Goal: Information Seeking & Learning: Find specific fact

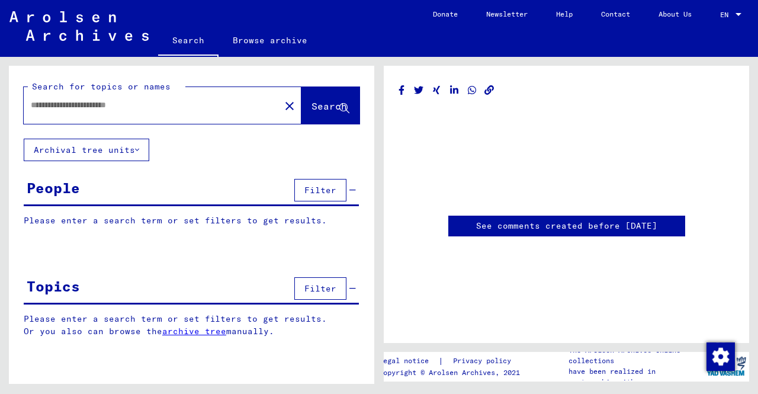
type input "********"
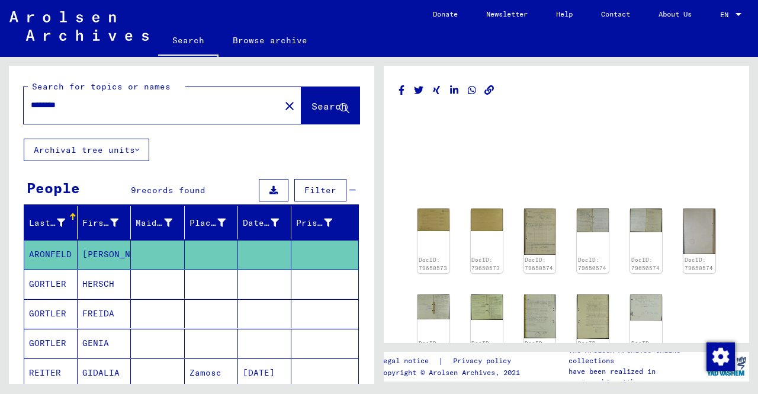
scroll to position [125, 0]
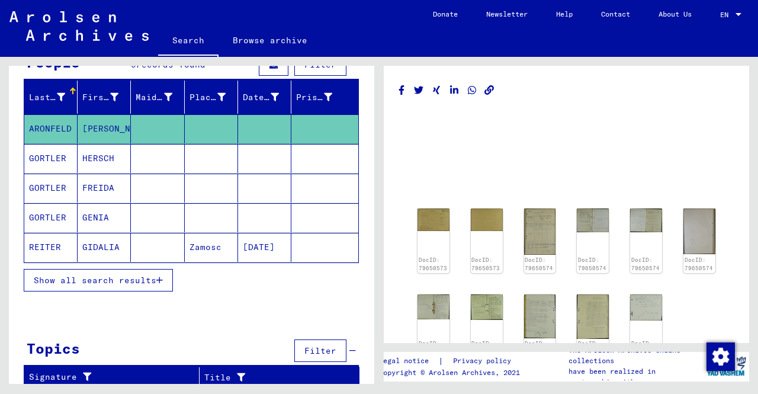
click at [147, 281] on button "Show all search results" at bounding box center [98, 280] width 149 height 22
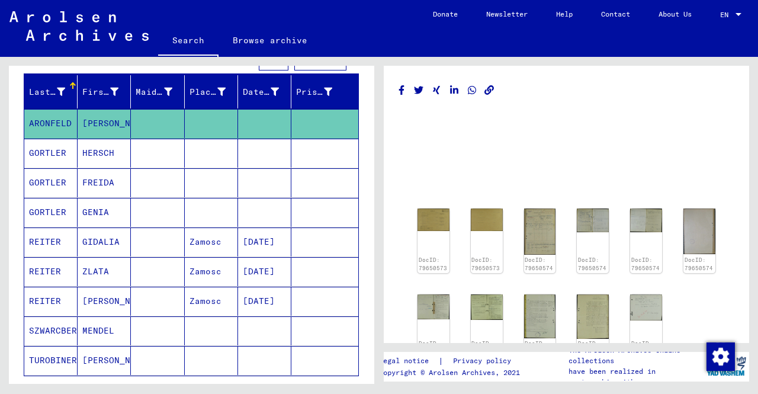
scroll to position [250, 0]
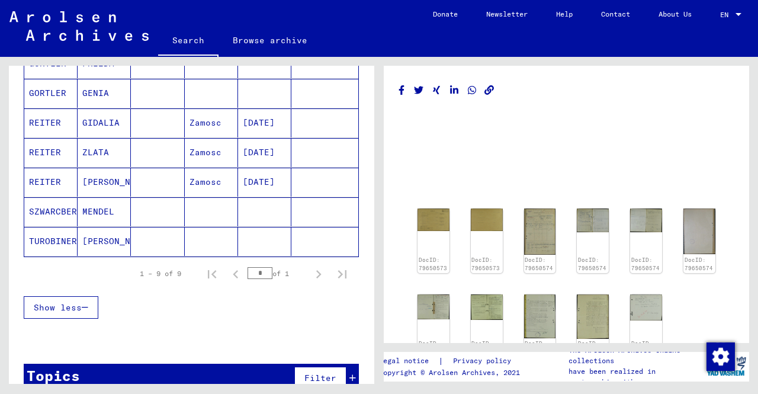
click at [58, 240] on mat-cell "TUROBINER" at bounding box center [50, 241] width 53 height 29
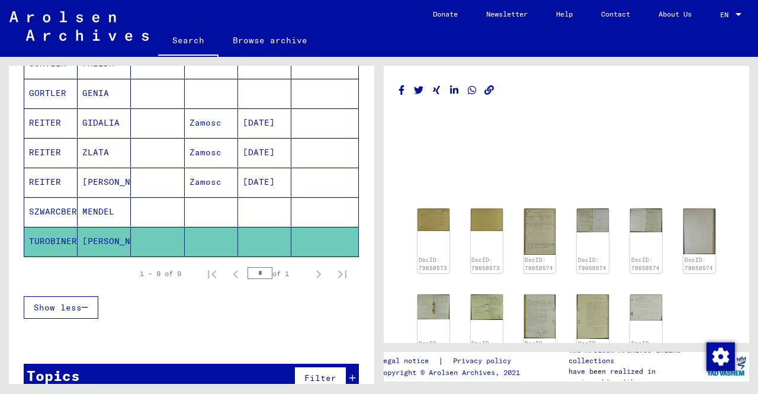
click at [58, 240] on mat-cell "TUROBINER" at bounding box center [50, 241] width 53 height 29
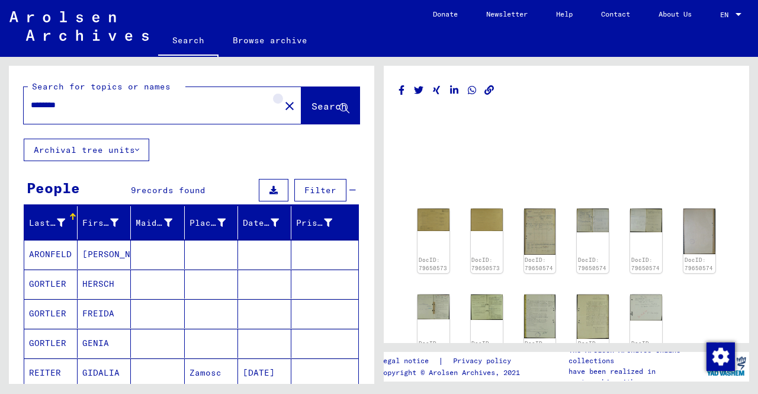
click at [282, 106] on mat-icon "close" at bounding box center [289, 106] width 14 height 14
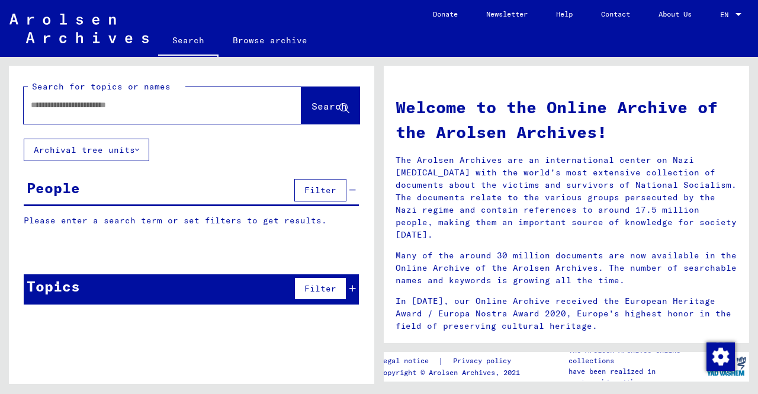
click at [192, 108] on input "text" at bounding box center [148, 105] width 235 height 12
type input "*********"
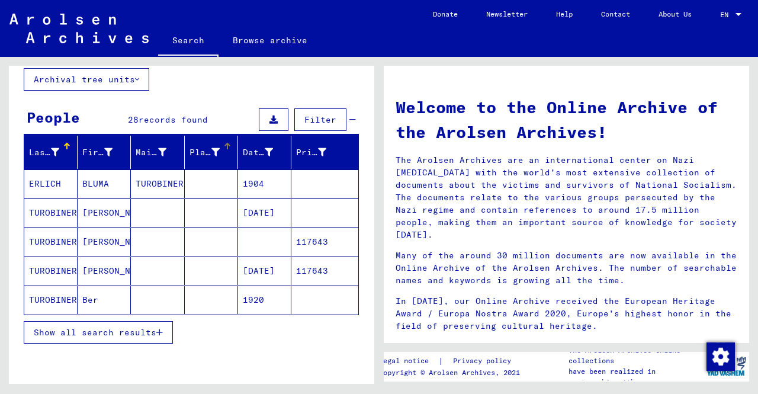
scroll to position [80, 0]
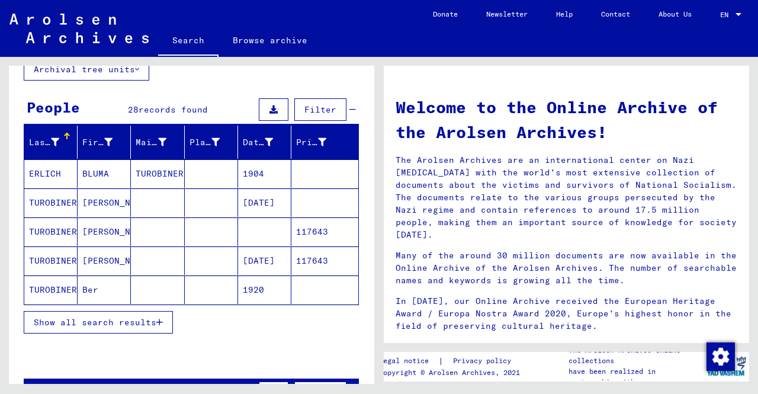
click at [155, 326] on button "Show all search results" at bounding box center [98, 322] width 149 height 22
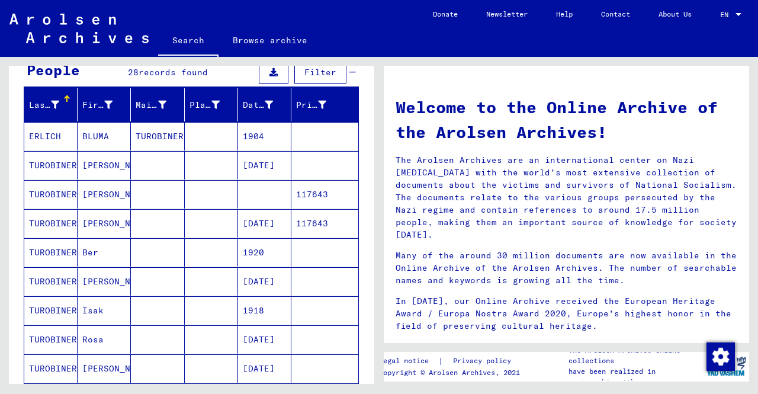
scroll to position [118, 0]
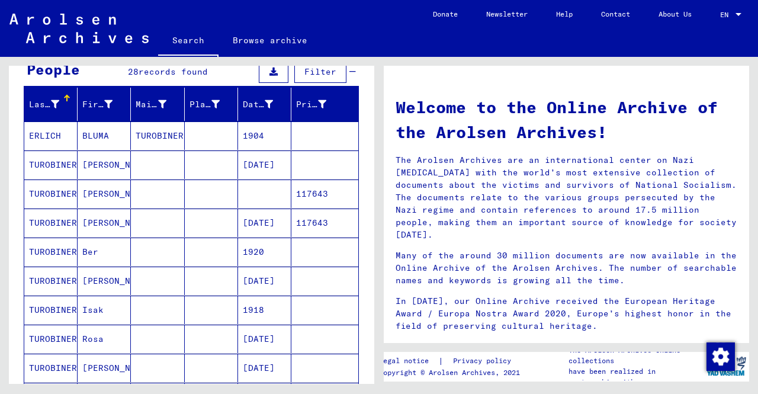
click at [59, 190] on mat-cell "TUROBINER" at bounding box center [50, 193] width 53 height 28
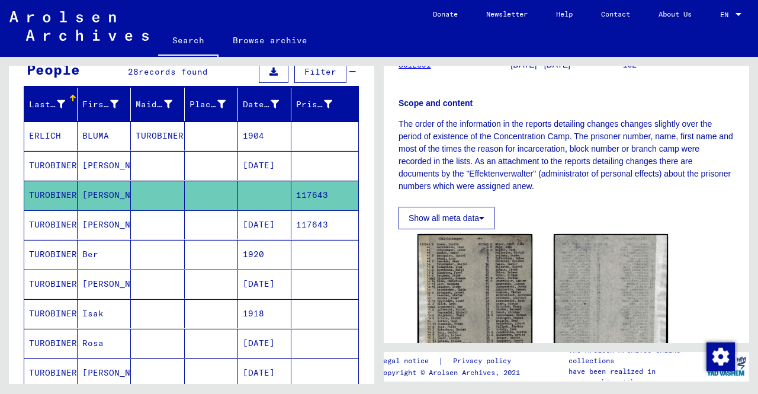
scroll to position [166, 0]
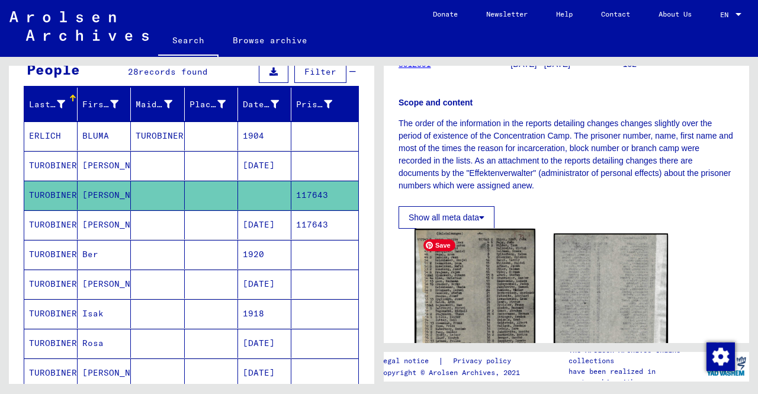
click at [455, 276] on img at bounding box center [474, 322] width 120 height 189
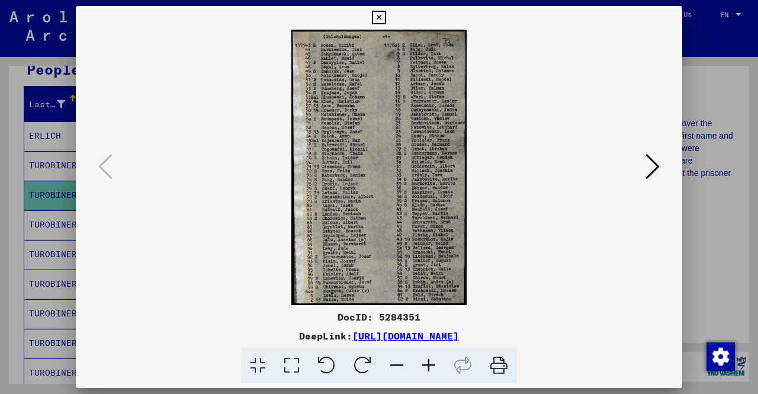
click at [430, 362] on icon at bounding box center [429, 365] width 32 height 36
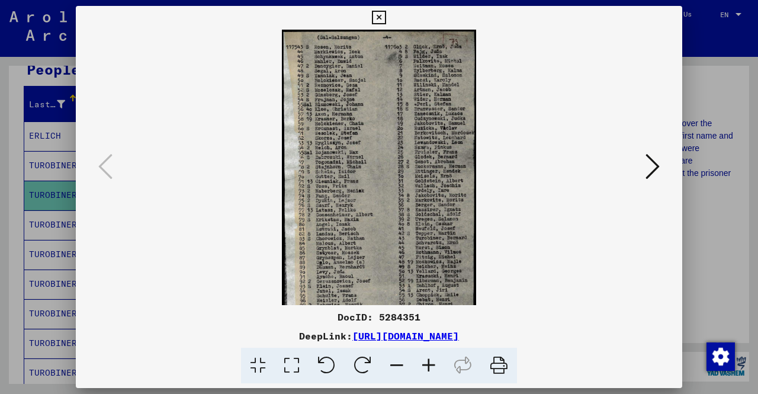
click at [430, 362] on icon at bounding box center [429, 365] width 32 height 36
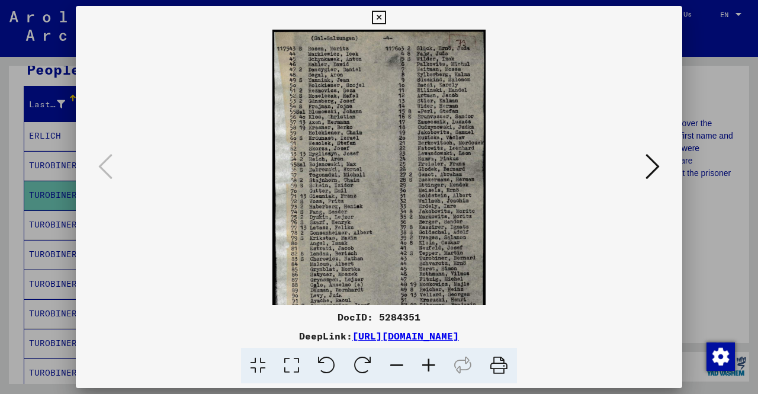
click at [430, 362] on icon at bounding box center [429, 365] width 32 height 36
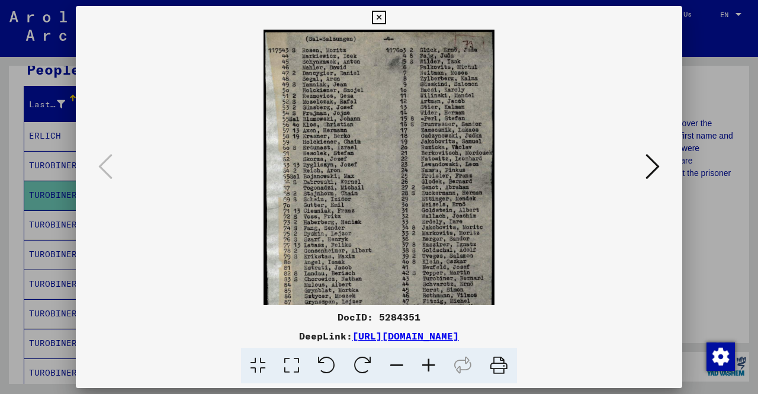
click at [430, 362] on icon at bounding box center [429, 365] width 32 height 36
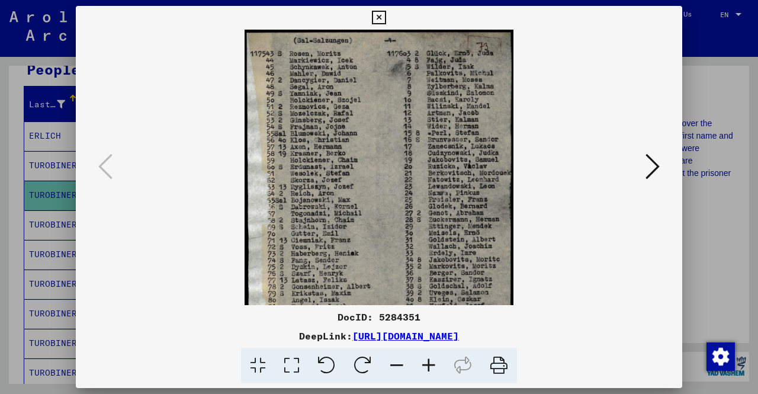
click at [430, 362] on icon at bounding box center [429, 365] width 32 height 36
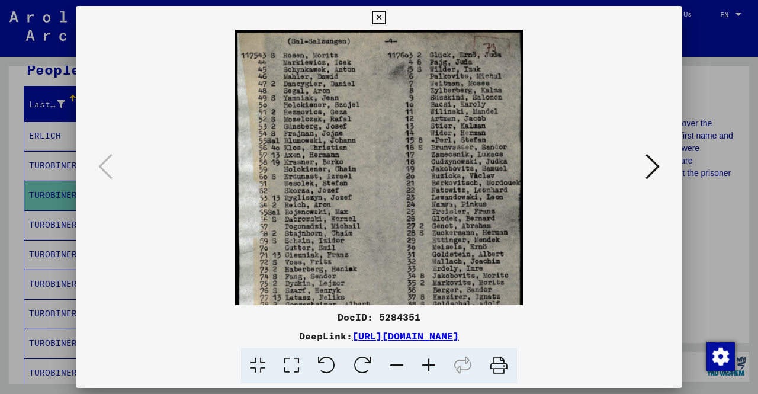
click at [430, 362] on icon at bounding box center [429, 365] width 32 height 36
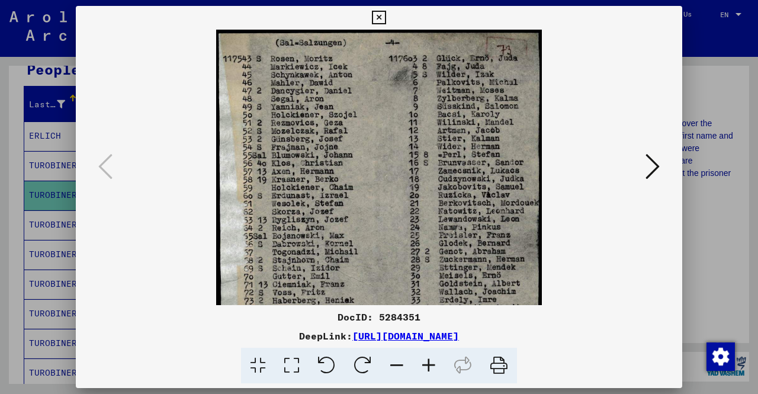
click at [430, 362] on icon at bounding box center [429, 365] width 32 height 36
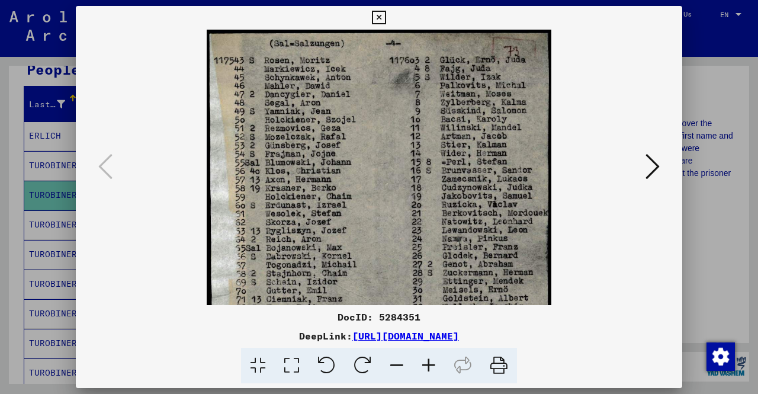
click at [430, 362] on icon at bounding box center [429, 365] width 32 height 36
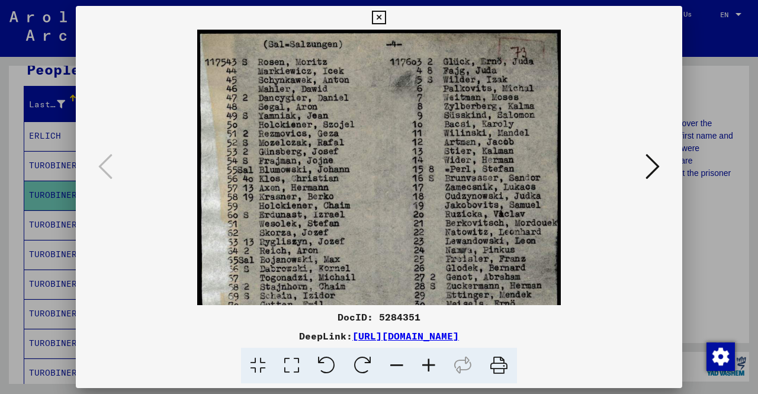
click at [430, 362] on icon at bounding box center [429, 365] width 32 height 36
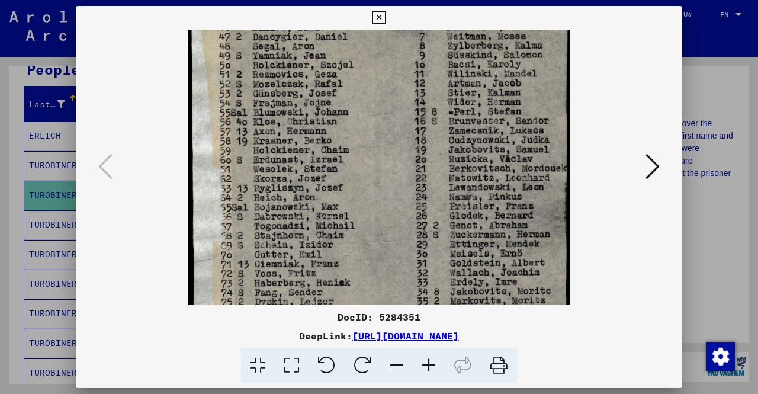
scroll to position [0, 0]
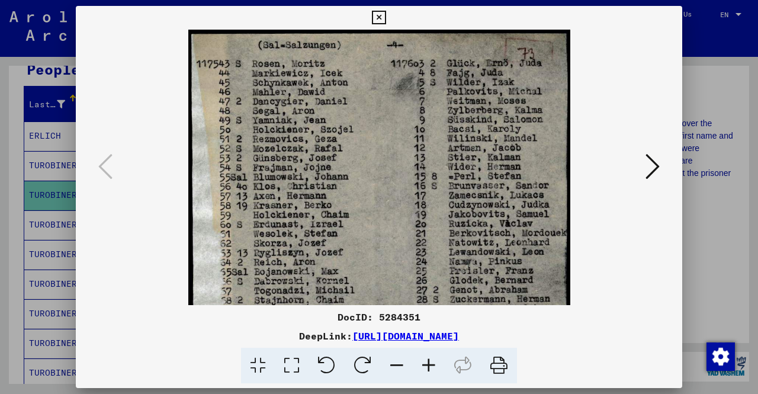
drag, startPoint x: 442, startPoint y: 192, endPoint x: 532, endPoint y: 293, distance: 135.0
click at [532, 293] on img at bounding box center [379, 330] width 382 height 601
click at [381, 18] on icon at bounding box center [379, 18] width 14 height 14
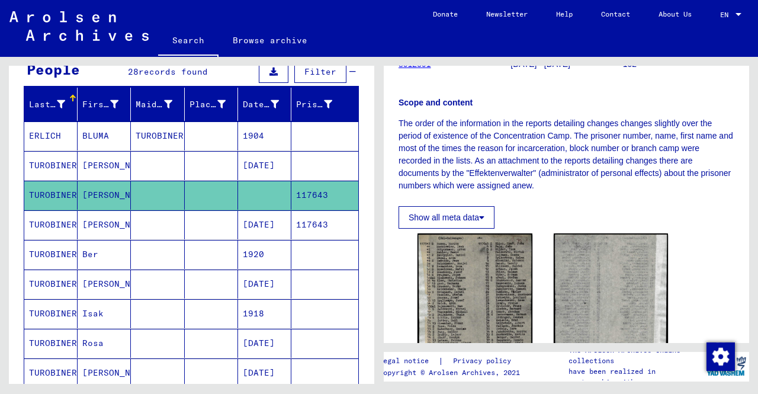
click at [66, 228] on mat-cell "TUROBINER" at bounding box center [50, 224] width 53 height 29
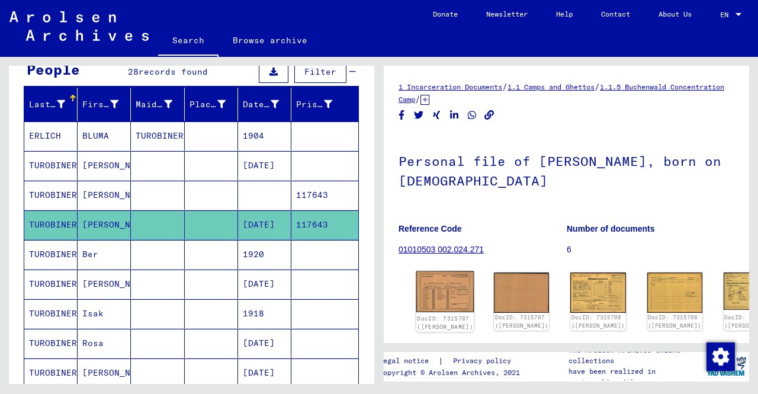
click at [439, 283] on img at bounding box center [445, 291] width 58 height 41
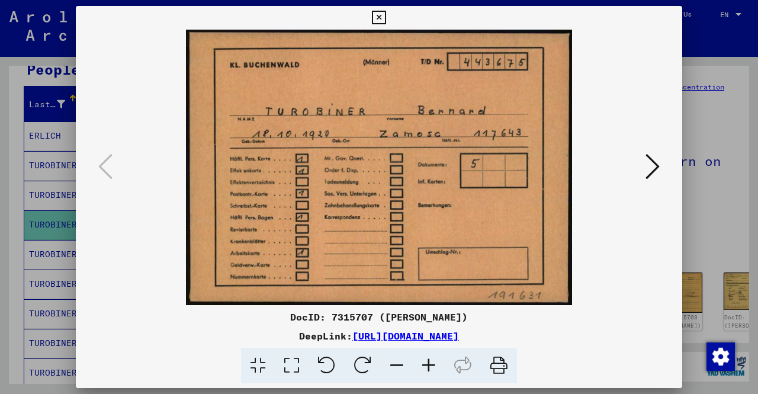
click at [658, 163] on icon at bounding box center [652, 166] width 14 height 28
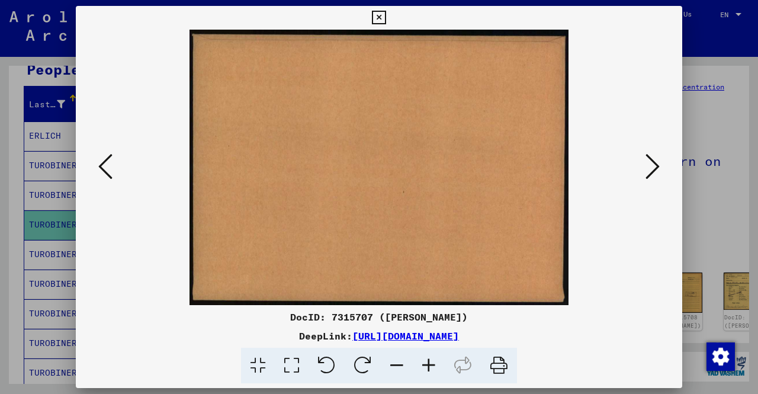
click at [658, 163] on icon at bounding box center [652, 166] width 14 height 28
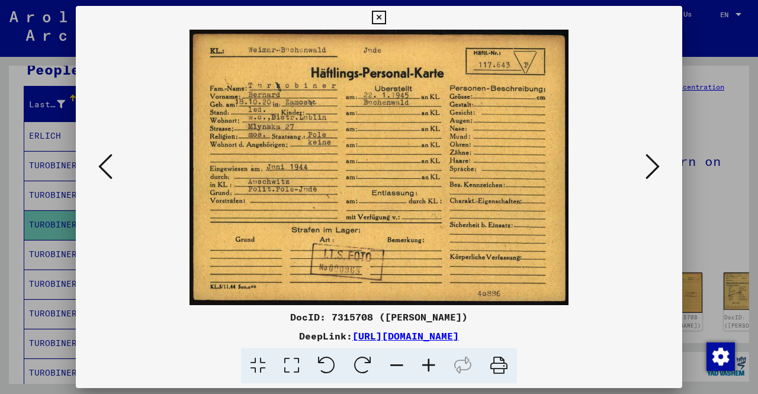
click at [658, 163] on icon at bounding box center [652, 166] width 14 height 28
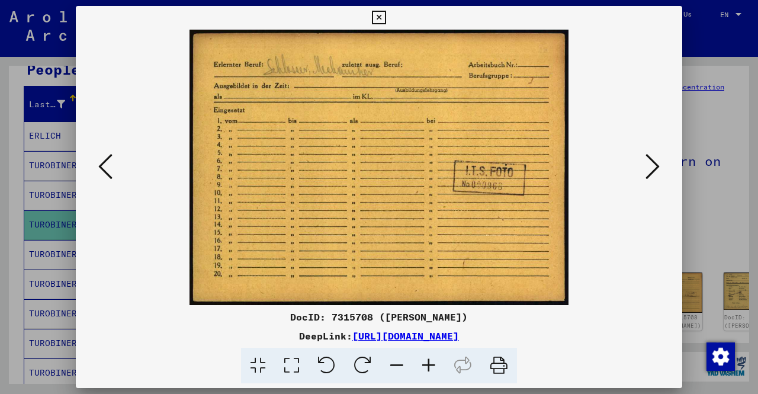
click at [658, 163] on icon at bounding box center [652, 166] width 14 height 28
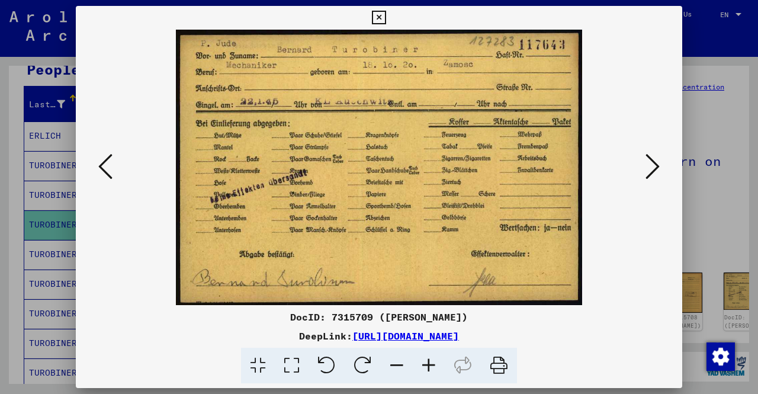
click at [658, 163] on icon at bounding box center [652, 166] width 14 height 28
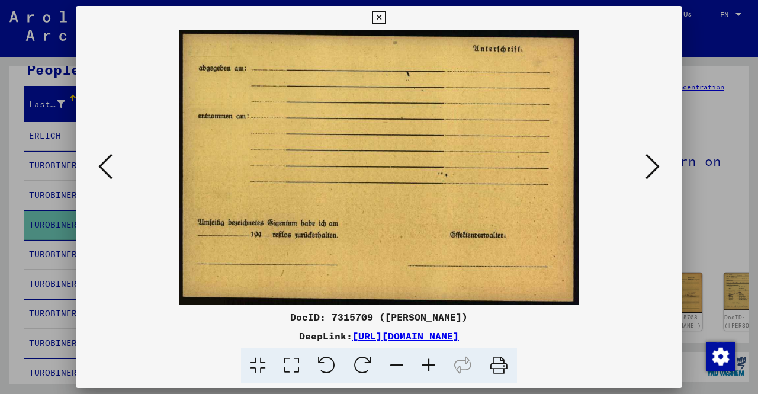
click at [658, 163] on icon at bounding box center [652, 166] width 14 height 28
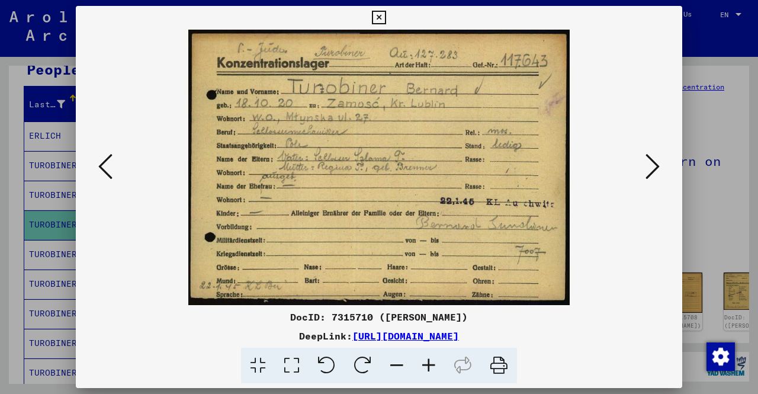
click at [382, 21] on icon at bounding box center [379, 18] width 14 height 14
